Goal: Communication & Community: Answer question/provide support

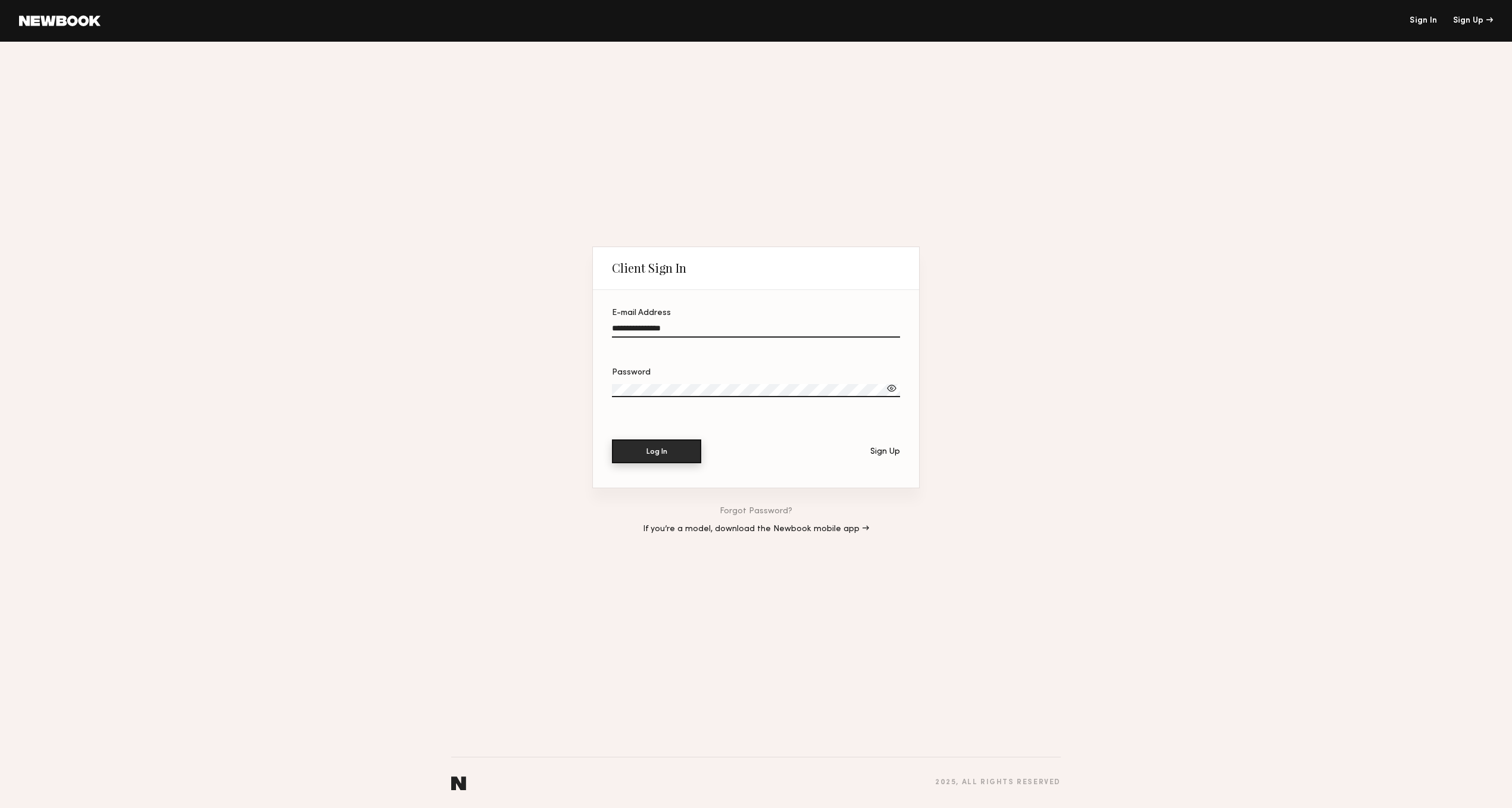
click at [663, 456] on button "Log In" at bounding box center [656, 451] width 89 height 24
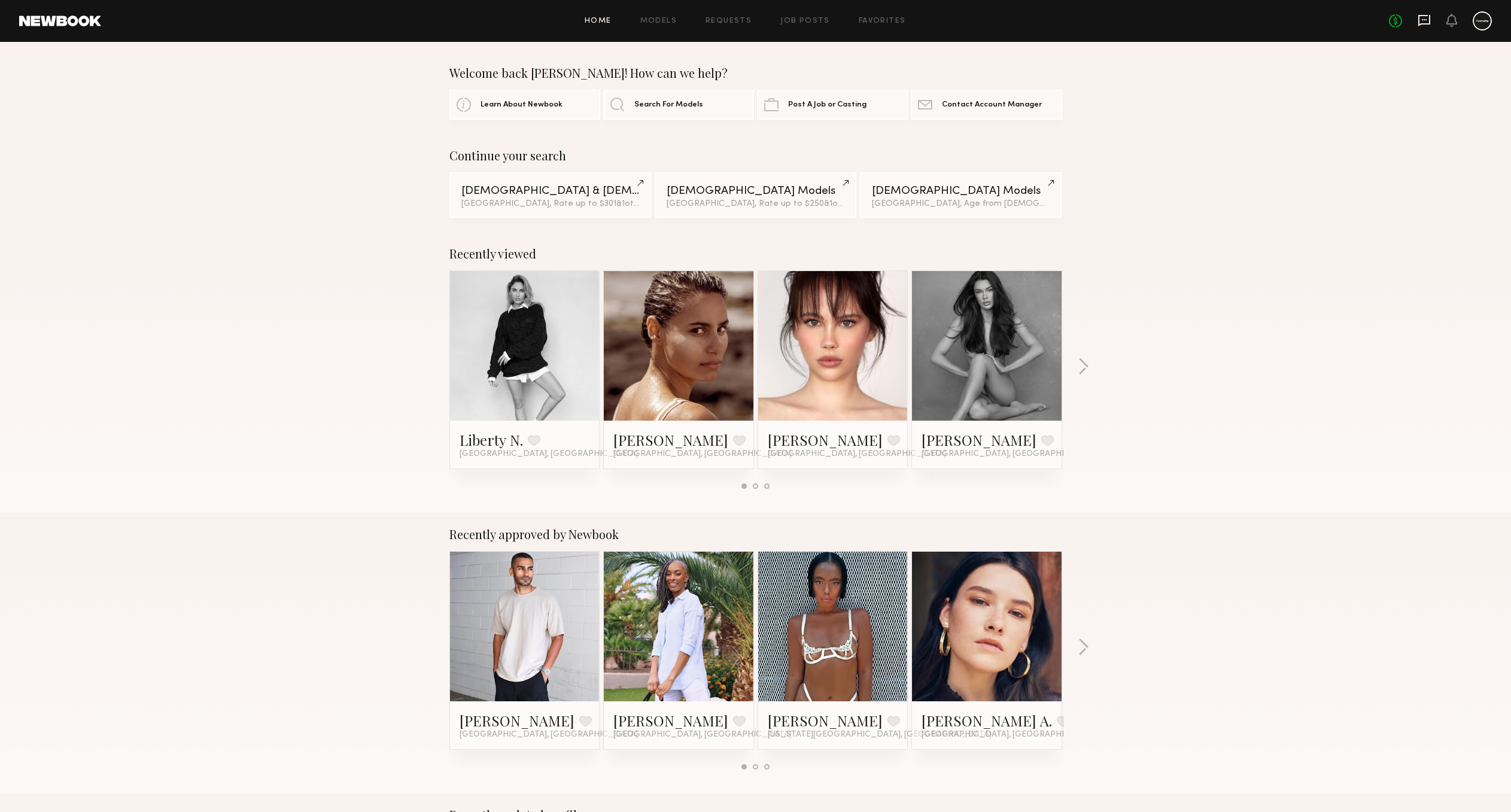
click at [1426, 24] on icon at bounding box center [1424, 21] width 12 height 11
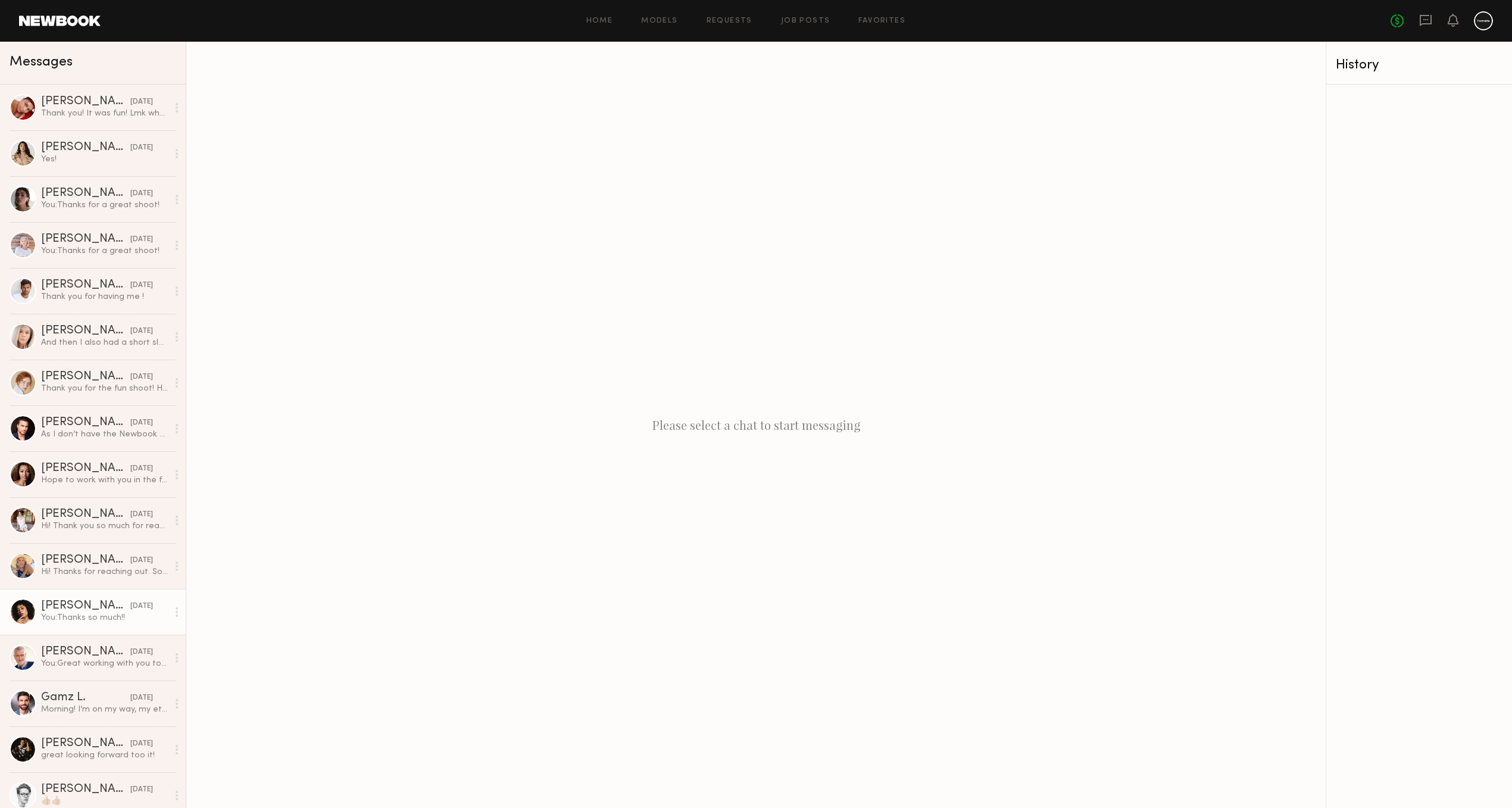
click at [66, 612] on div "You: Thanks so much!!" at bounding box center [104, 618] width 127 height 11
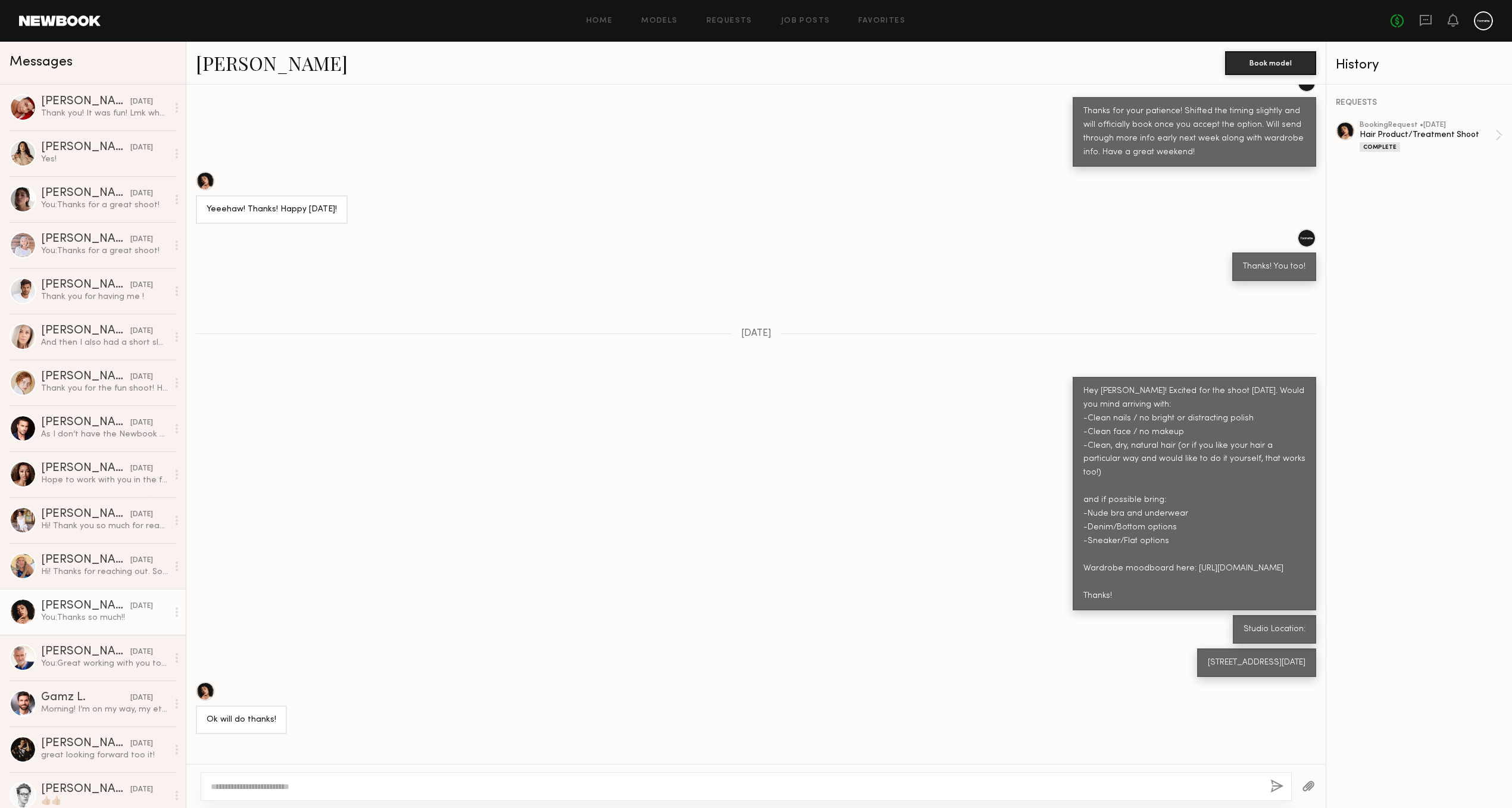
scroll to position [72, 0]
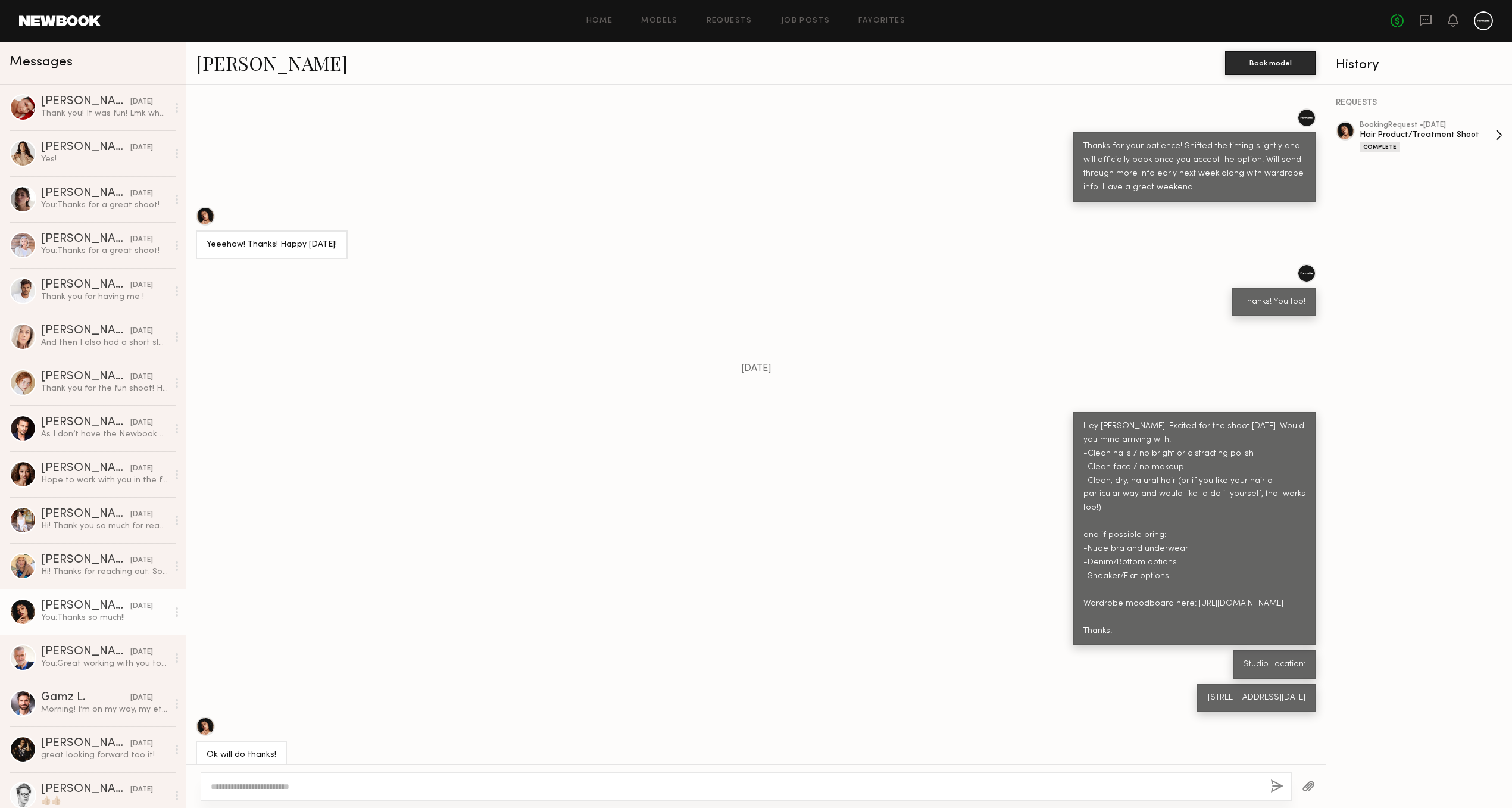
click at [1396, 133] on div "Hair Product/Treatment Shoot" at bounding box center [1427, 135] width 136 height 11
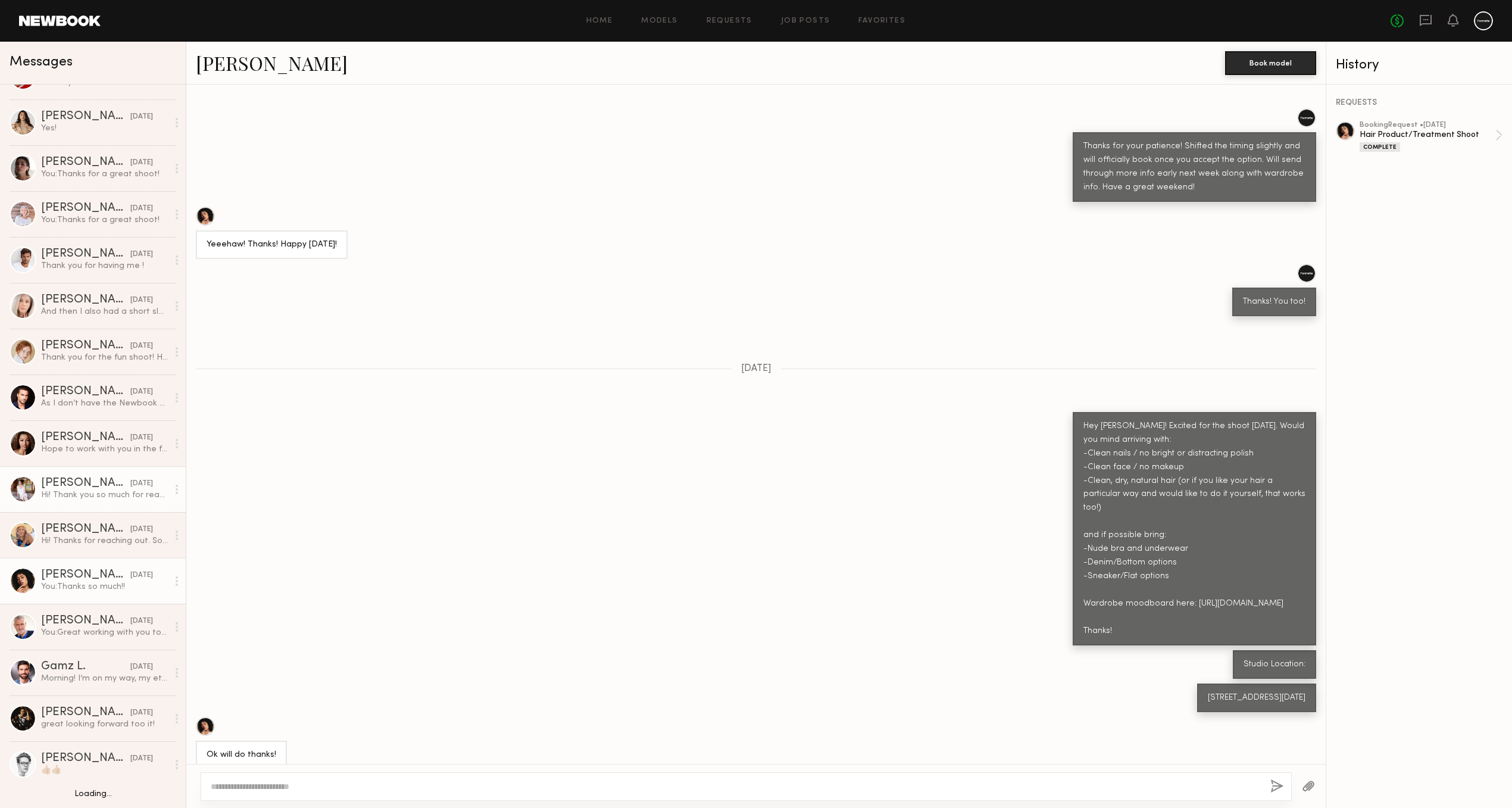
scroll to position [46, 0]
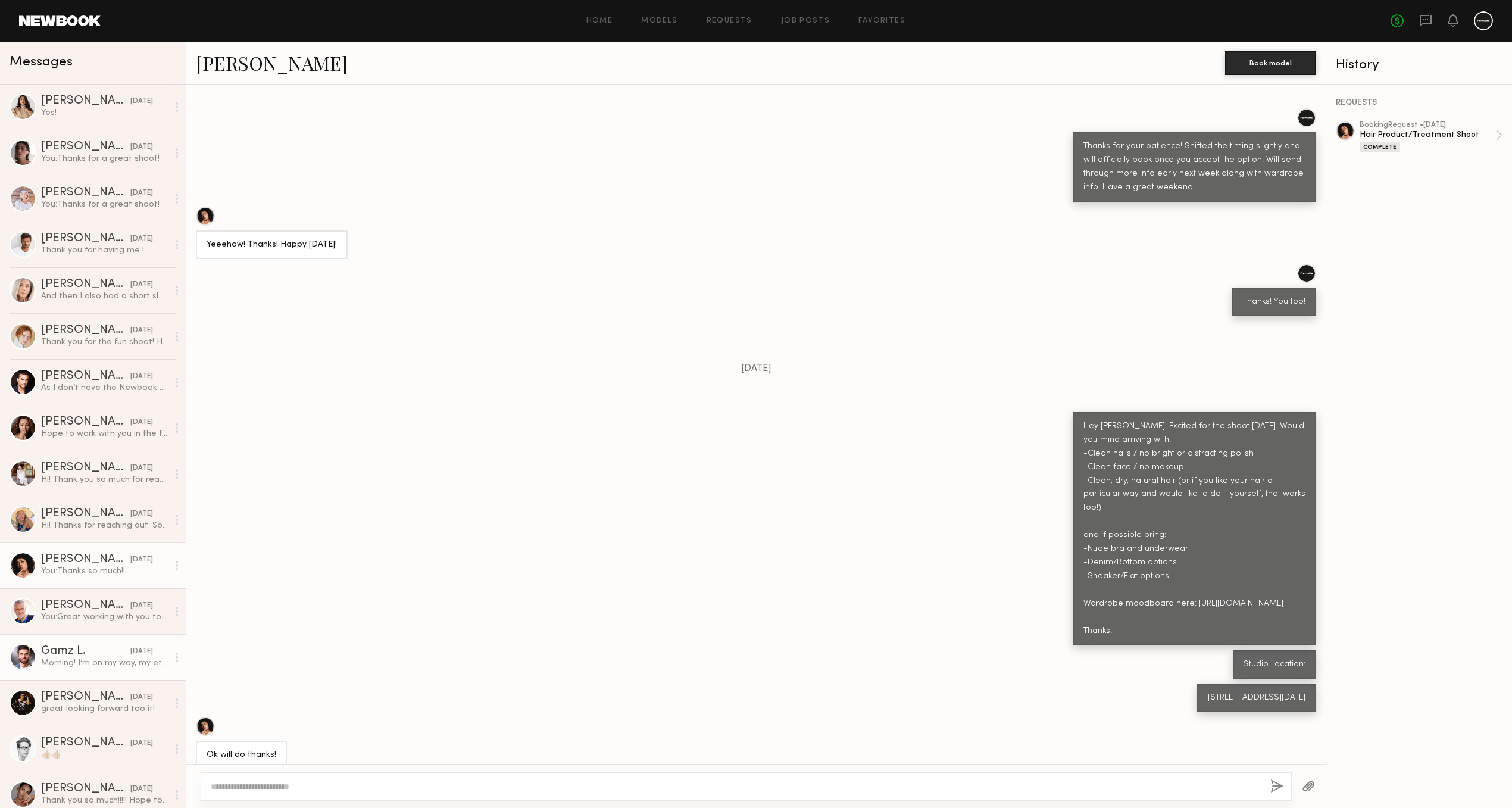
click at [64, 644] on link "Gamz L. [DATE] Morning! I’m on my way, my eta 9:10AM" at bounding box center [93, 657] width 186 height 46
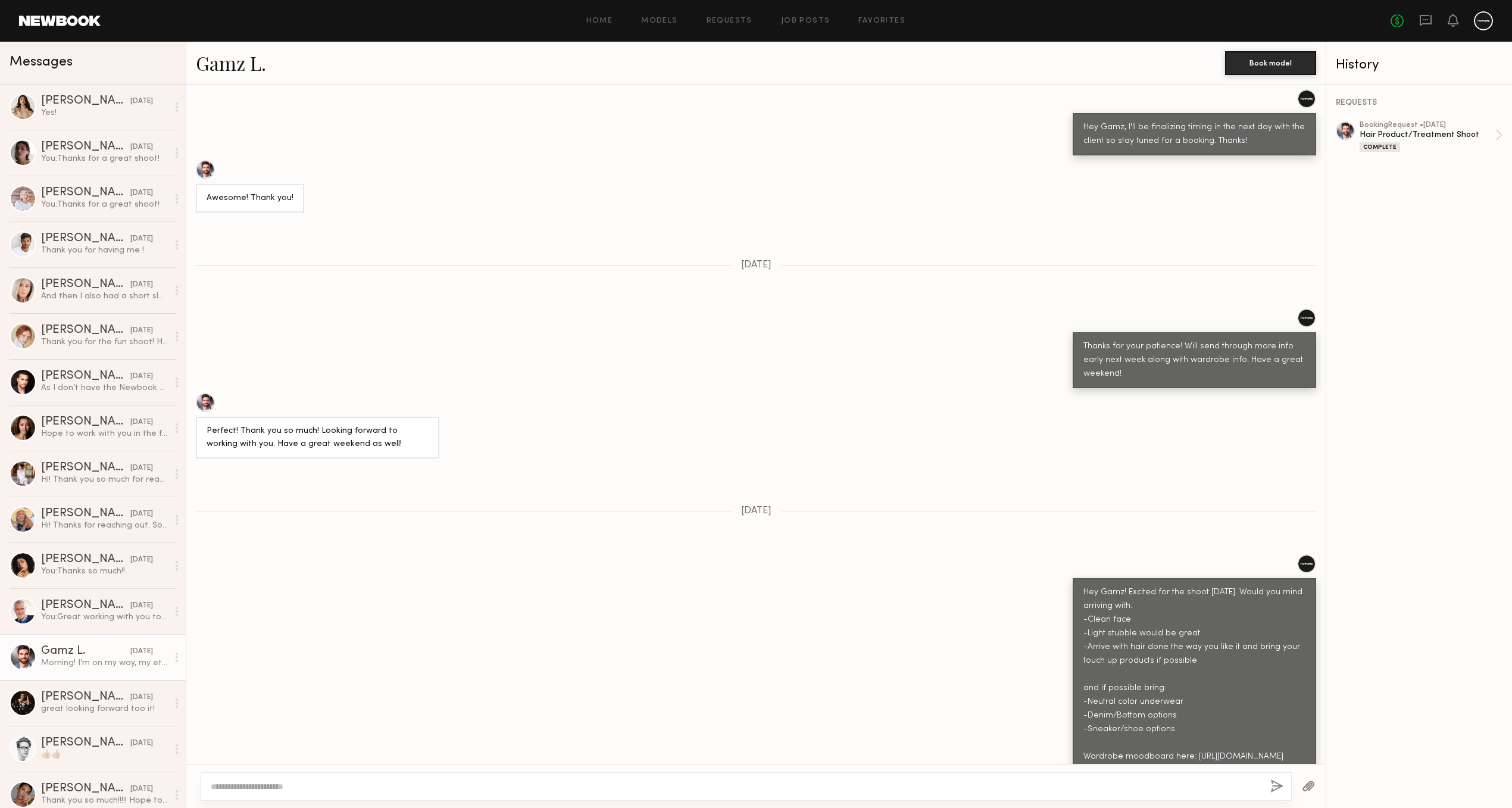
scroll to position [1372, 0]
